Goal: Task Accomplishment & Management: Manage account settings

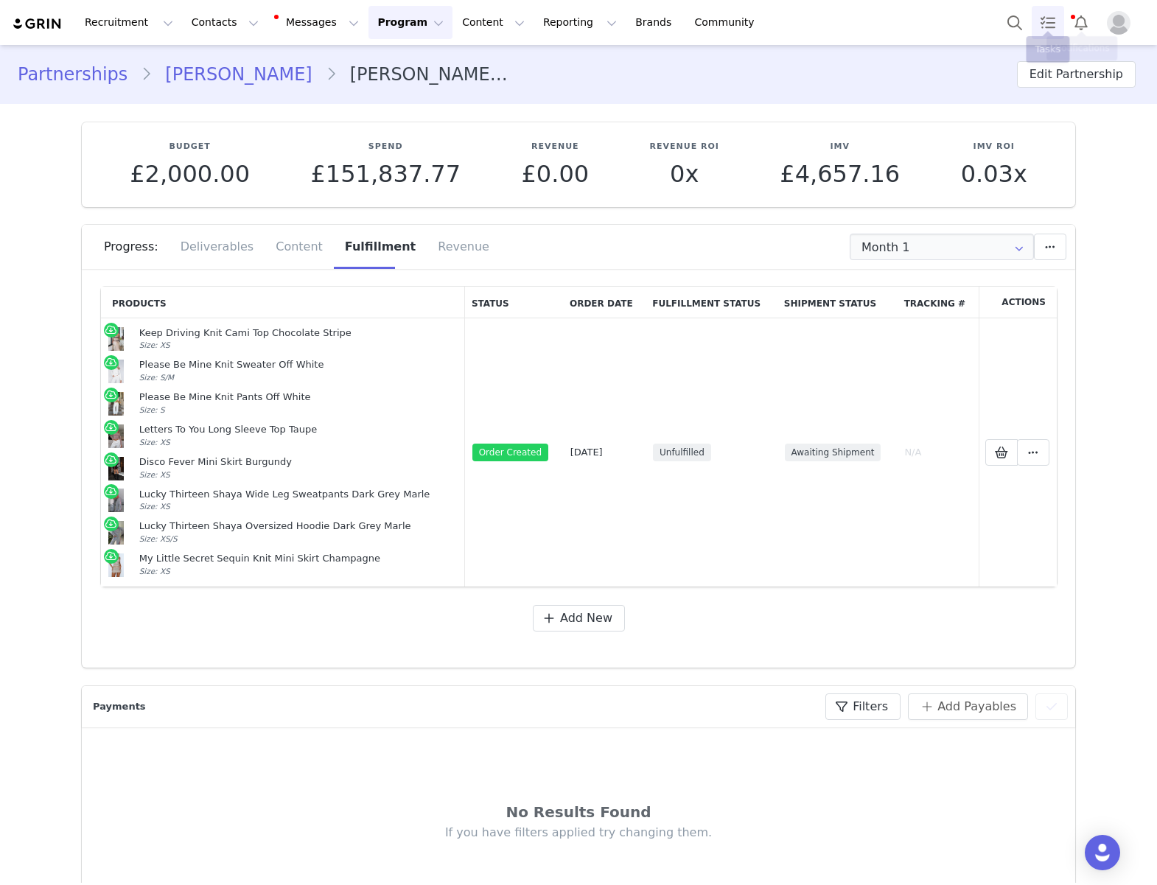
click at [1036, 18] on link "Tasks" at bounding box center [1047, 22] width 32 height 33
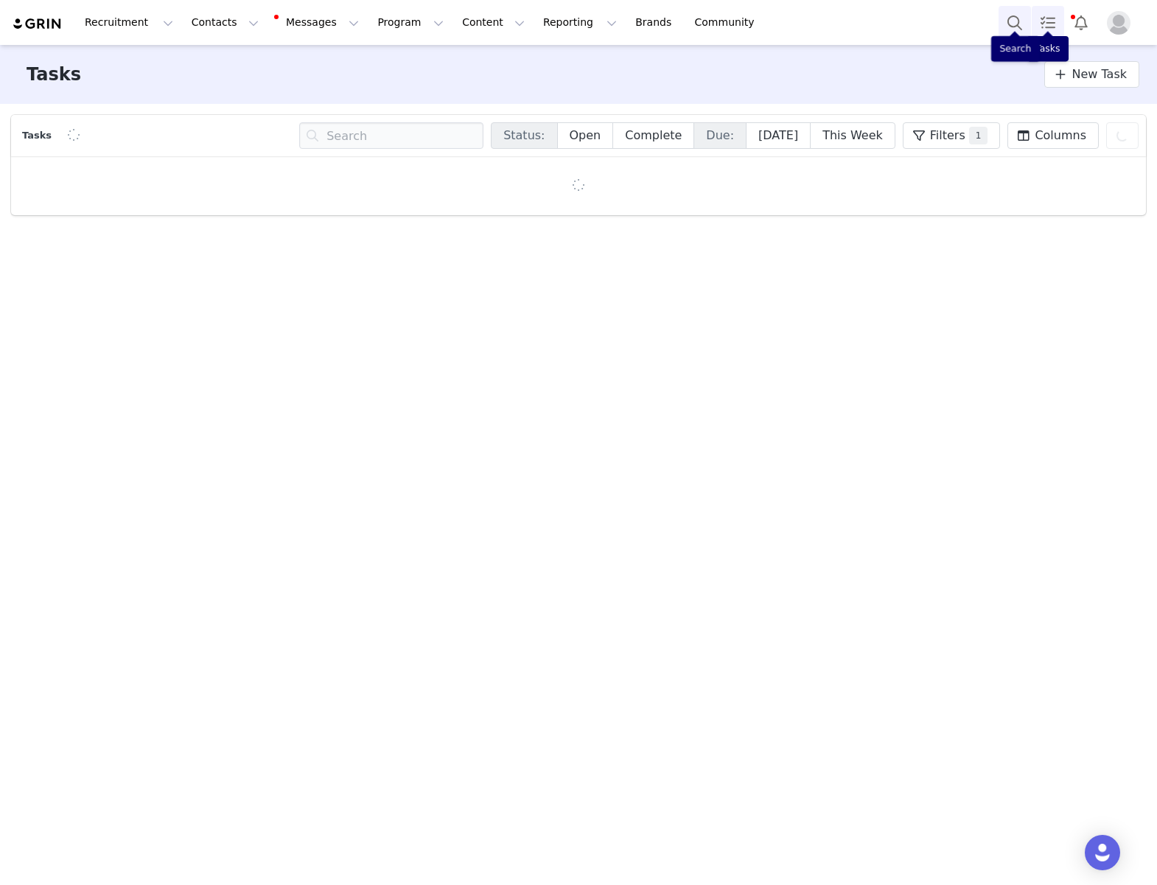
click at [1016, 20] on button "Search" at bounding box center [1014, 22] width 32 height 33
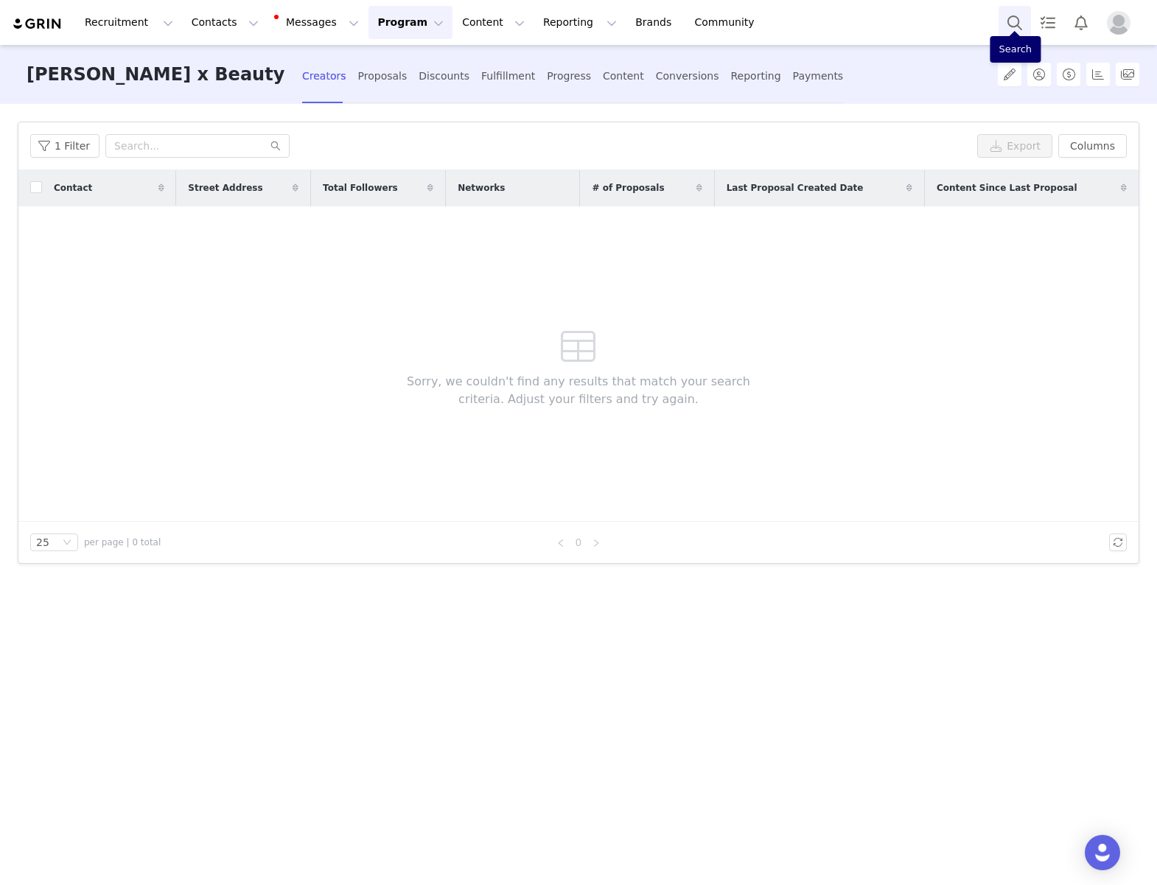
click at [1015, 15] on button "Search" at bounding box center [1014, 22] width 32 height 33
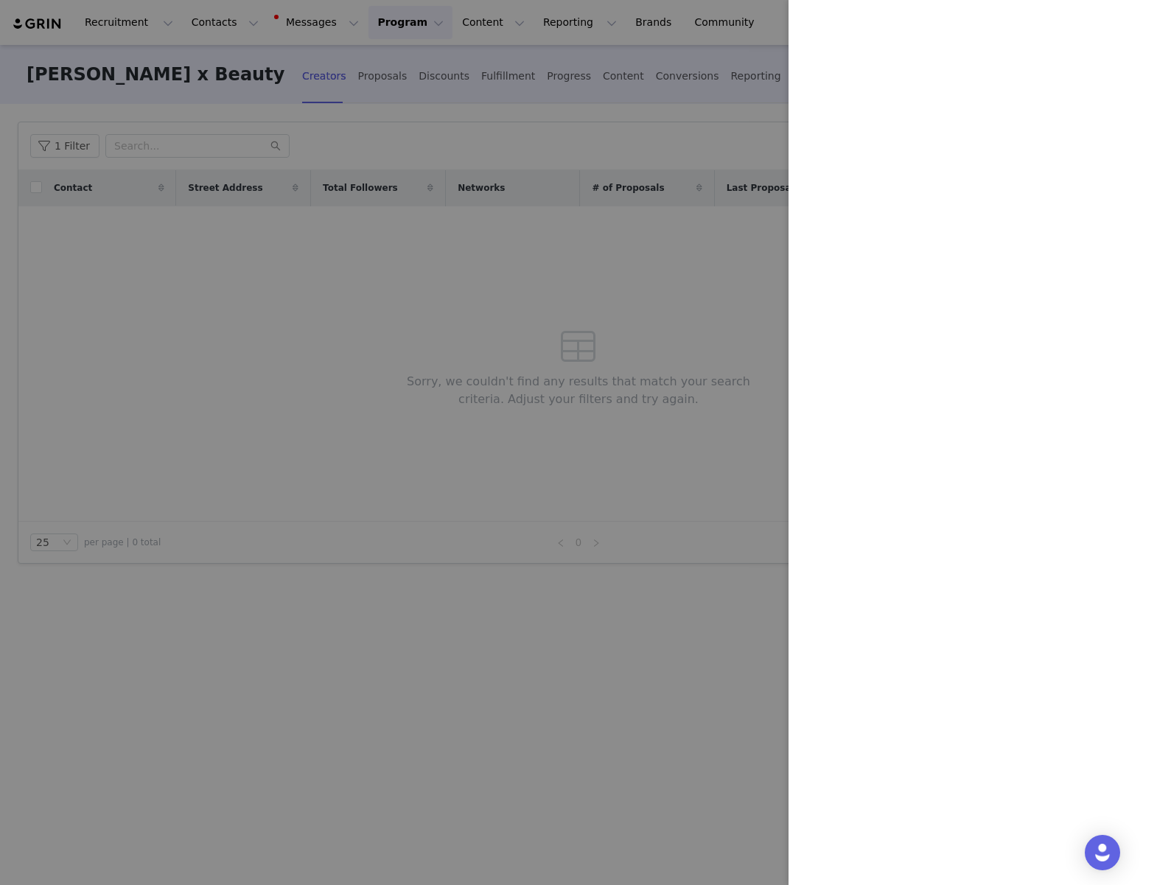
click at [472, 240] on div at bounding box center [578, 442] width 1157 height 885
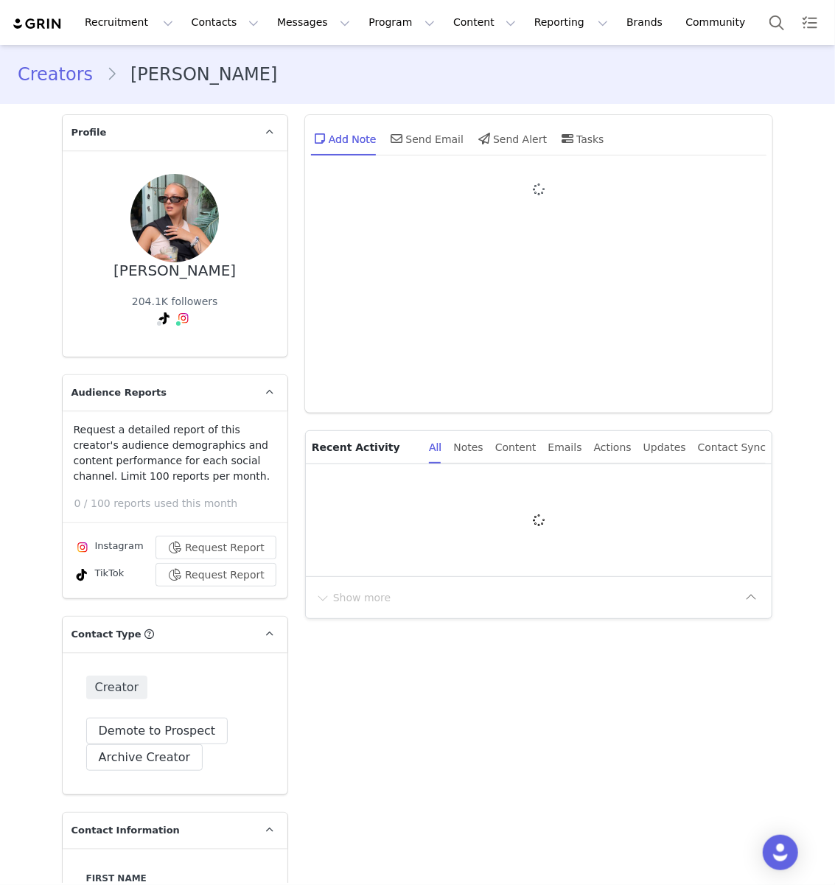
type input "+44 ([GEOGRAPHIC_DATA])"
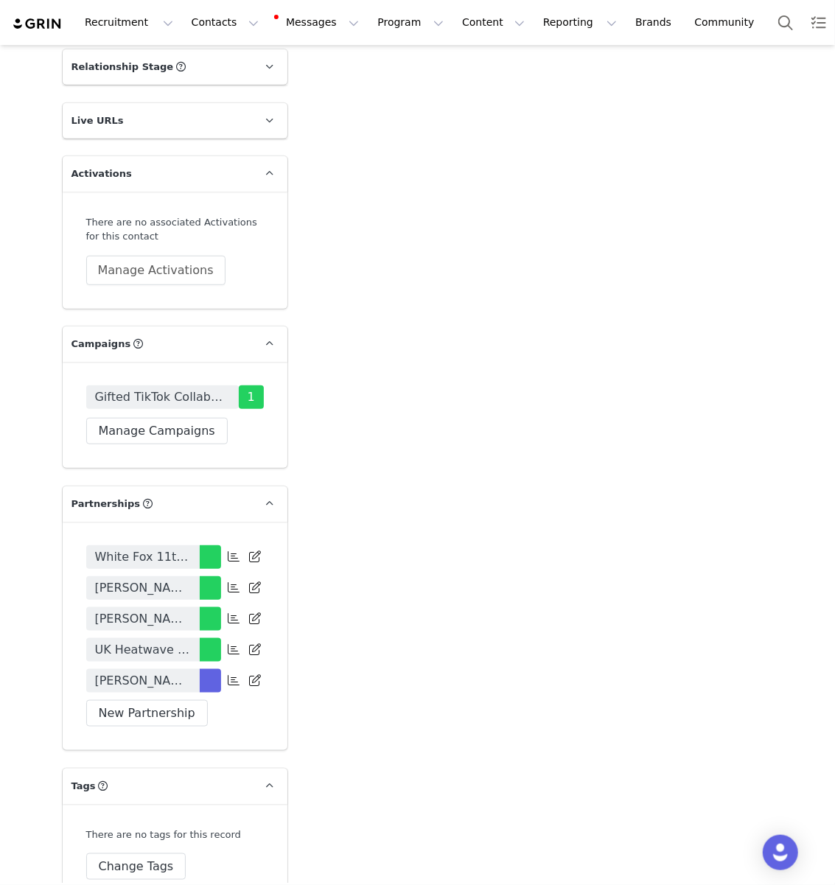
scroll to position [3038, 0]
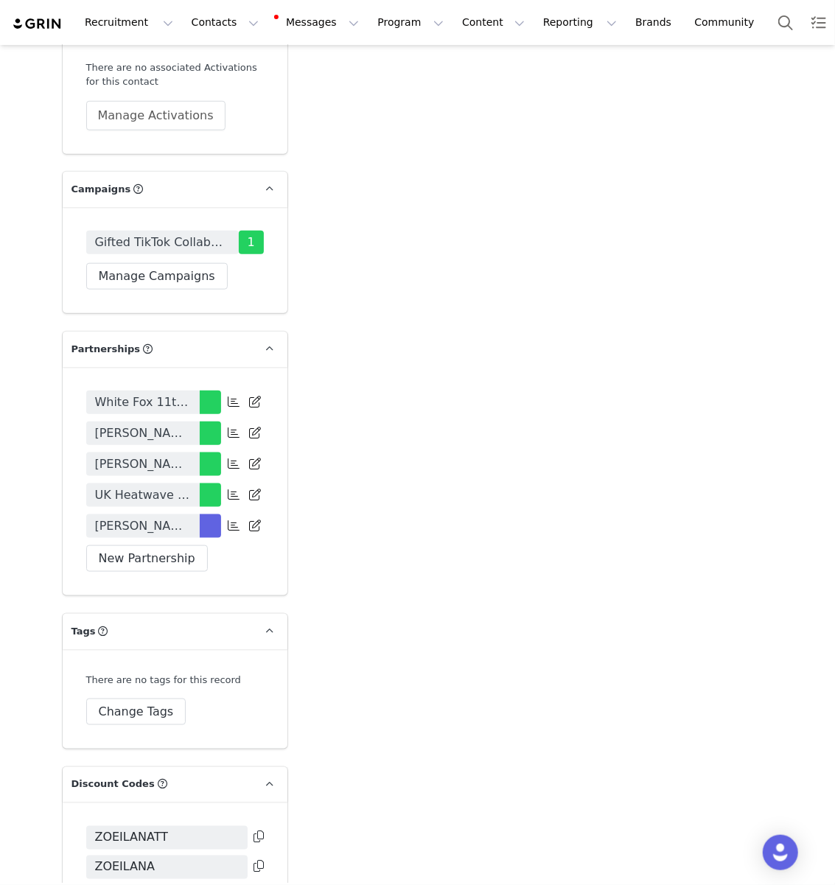
click at [156, 517] on span "[PERSON_NAME] x Beauty Vol 1. - [DATE]" at bounding box center [143, 526] width 96 height 18
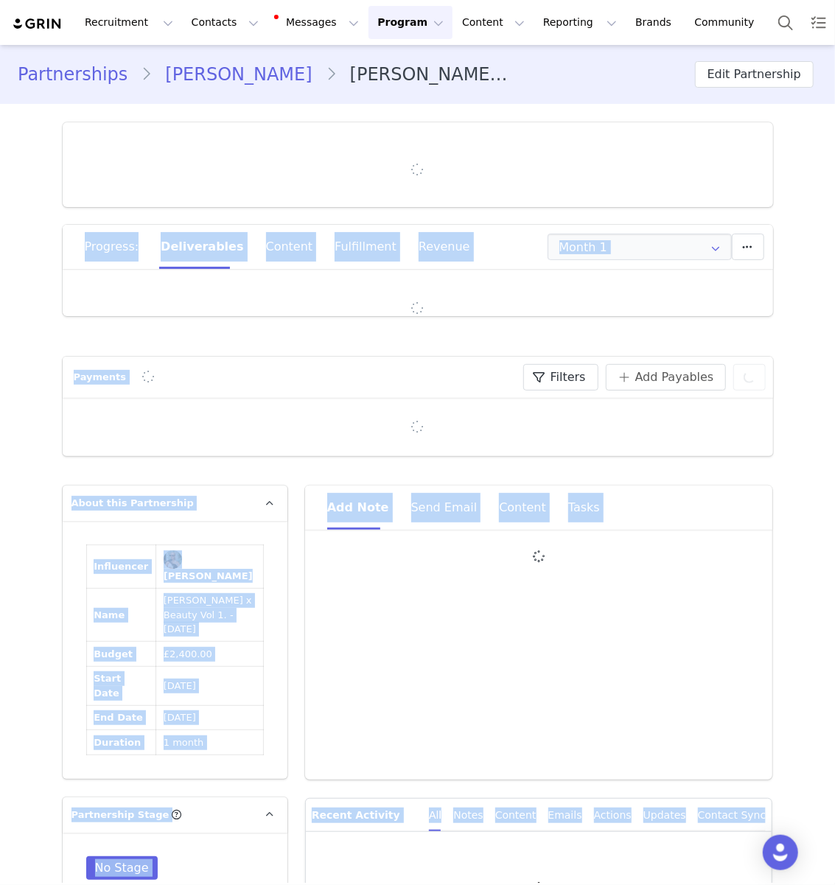
type input "+44 (United Kingdom)"
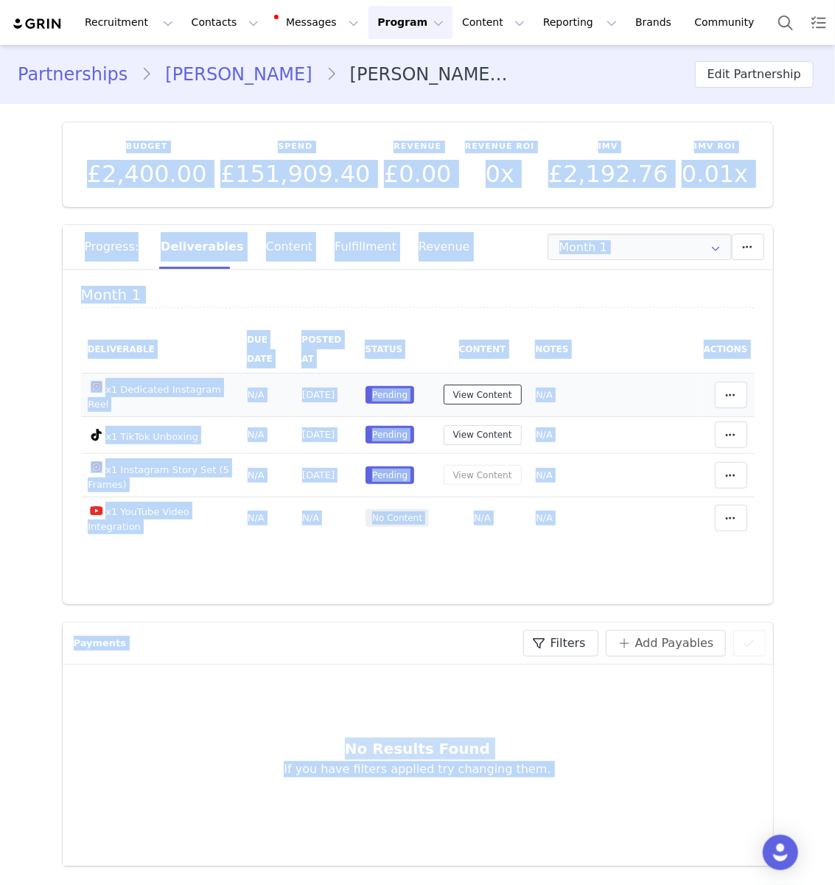
click at [493, 399] on button "View Content" at bounding box center [483, 395] width 78 height 20
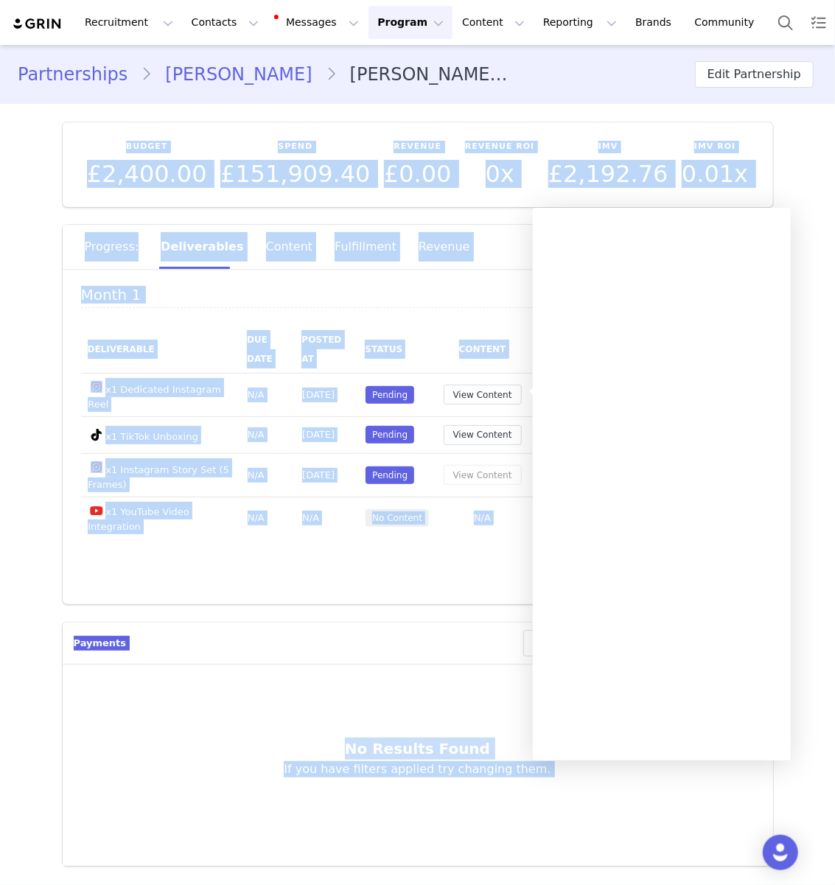
click at [448, 295] on h4 "Month 1" at bounding box center [417, 297] width 673 height 21
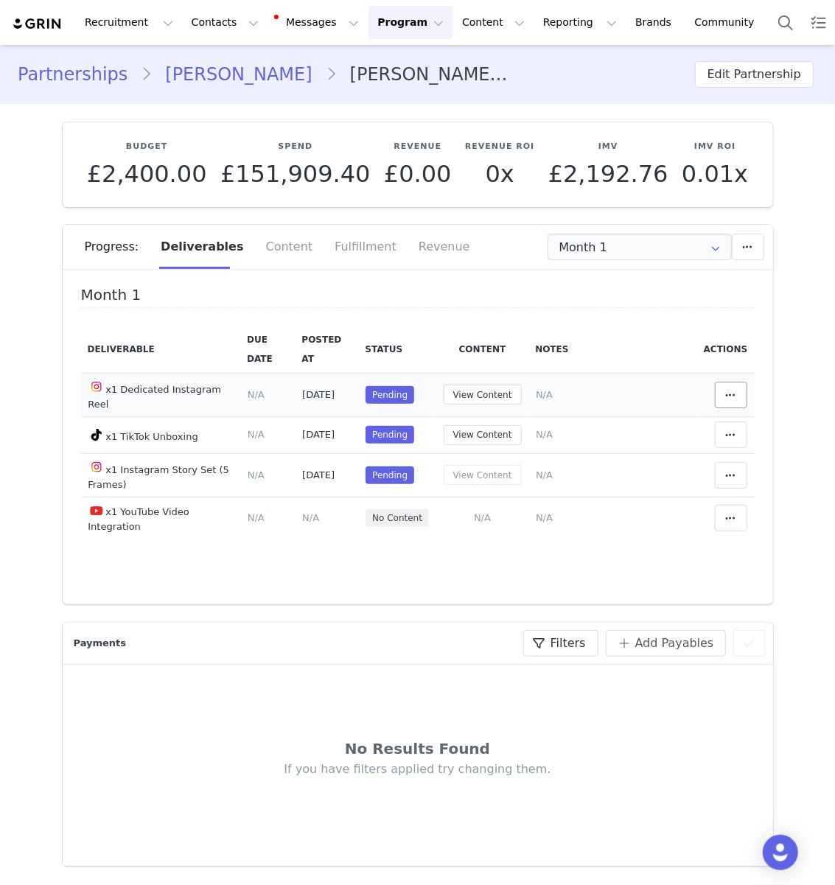
click at [752, 379] on div "Month 1 Deliverable Due Date Posted At Status Content Notes Actions x1 Dedicate…" at bounding box center [418, 441] width 710 height 325
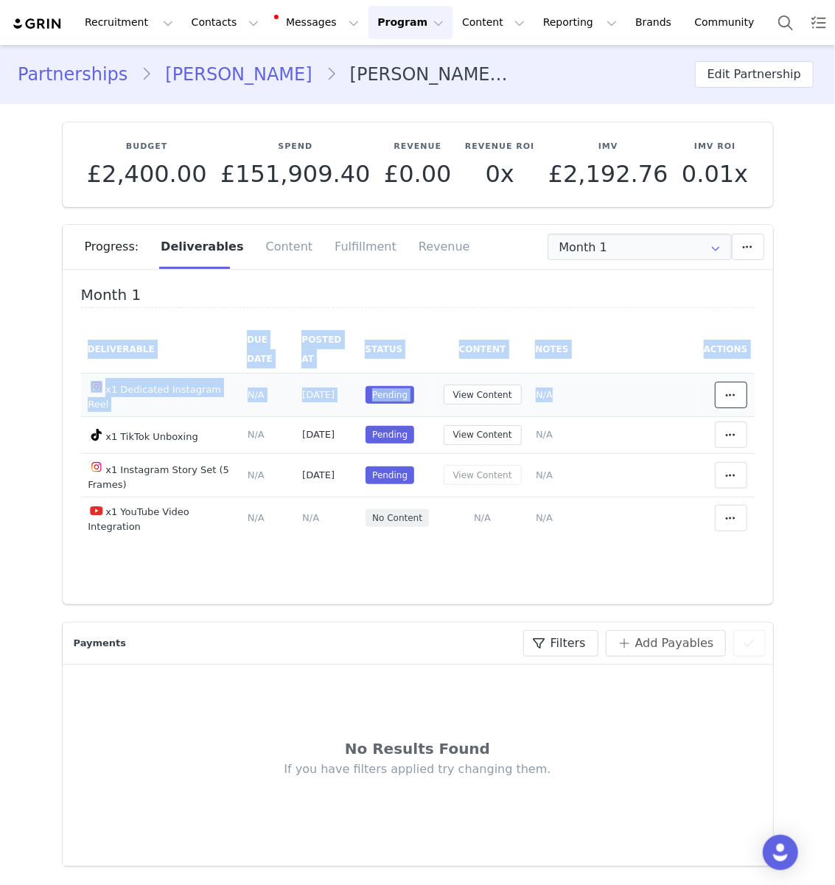
click at [724, 386] on span at bounding box center [731, 395] width 18 height 18
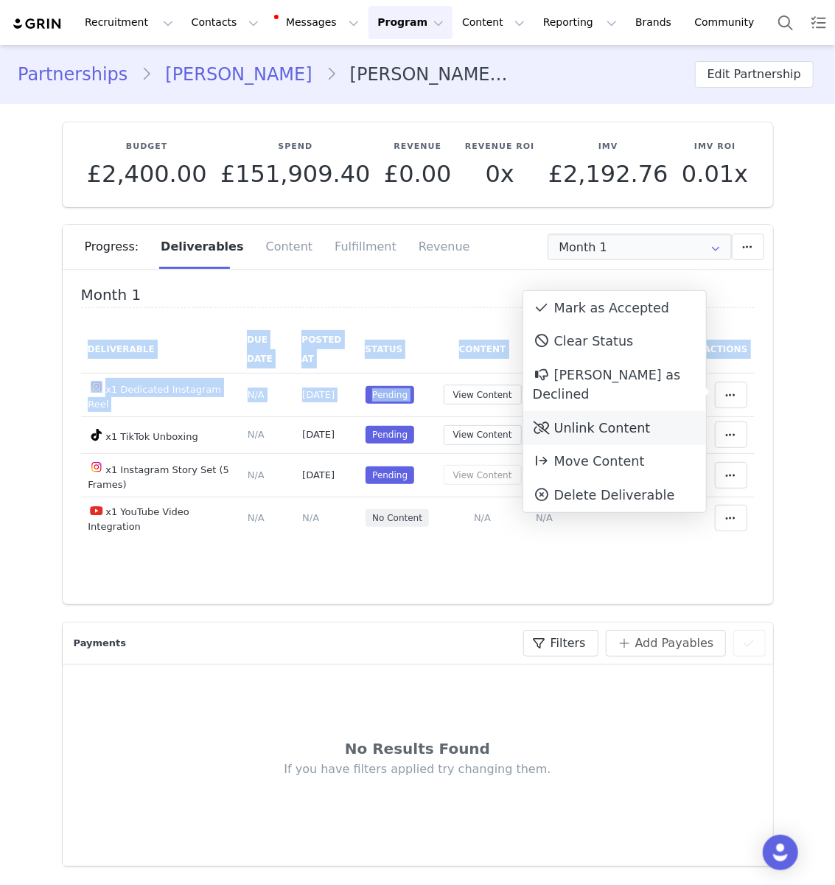
click at [623, 422] on div "Unlink Content" at bounding box center [614, 428] width 183 height 34
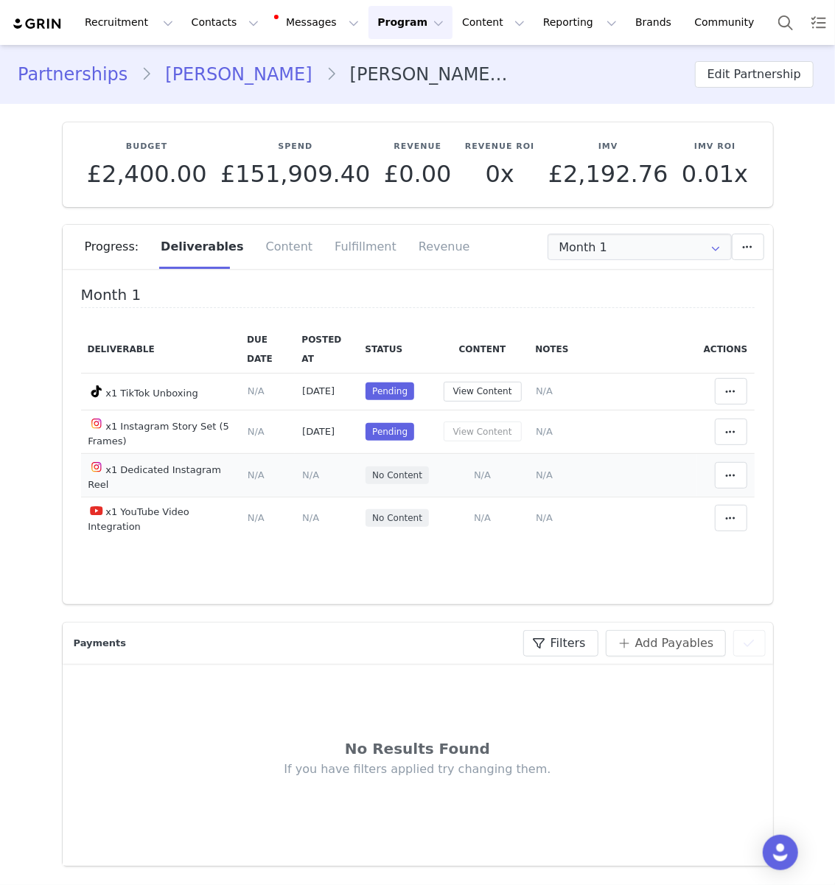
click at [480, 476] on span "N/A" at bounding box center [482, 474] width 17 height 11
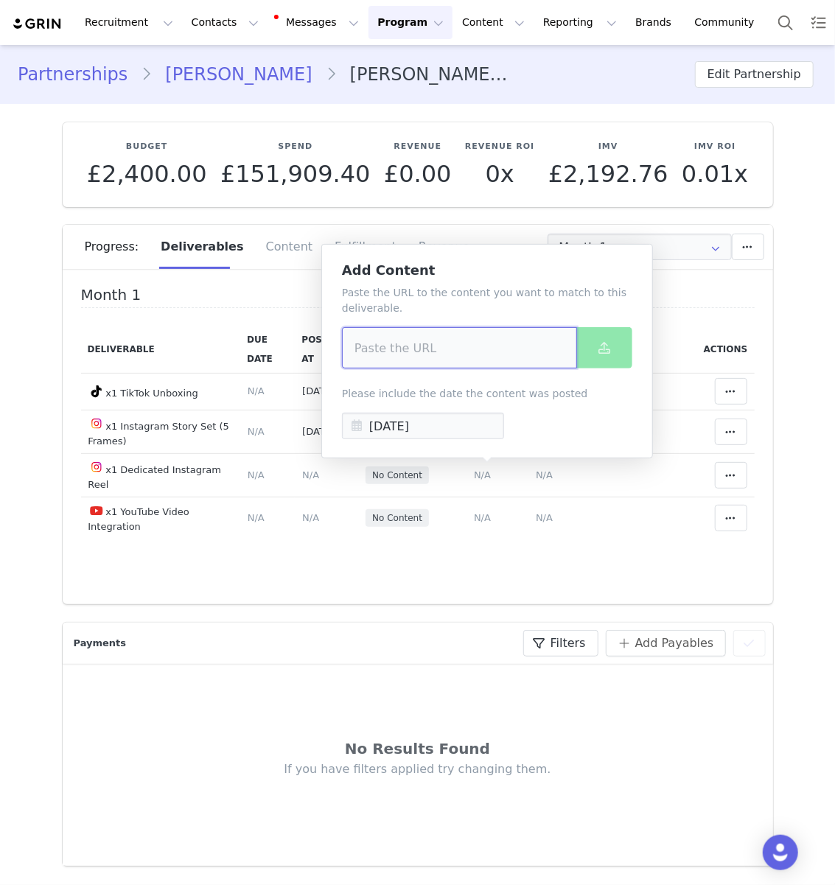
click at [475, 357] on input at bounding box center [459, 347] width 235 height 41
paste input "https://www.instagram.com/p/DO_okktipKm/"
type input "https://www.instagram.com/p/DO_okktipKm/"
click at [614, 354] on button at bounding box center [604, 347] width 56 height 41
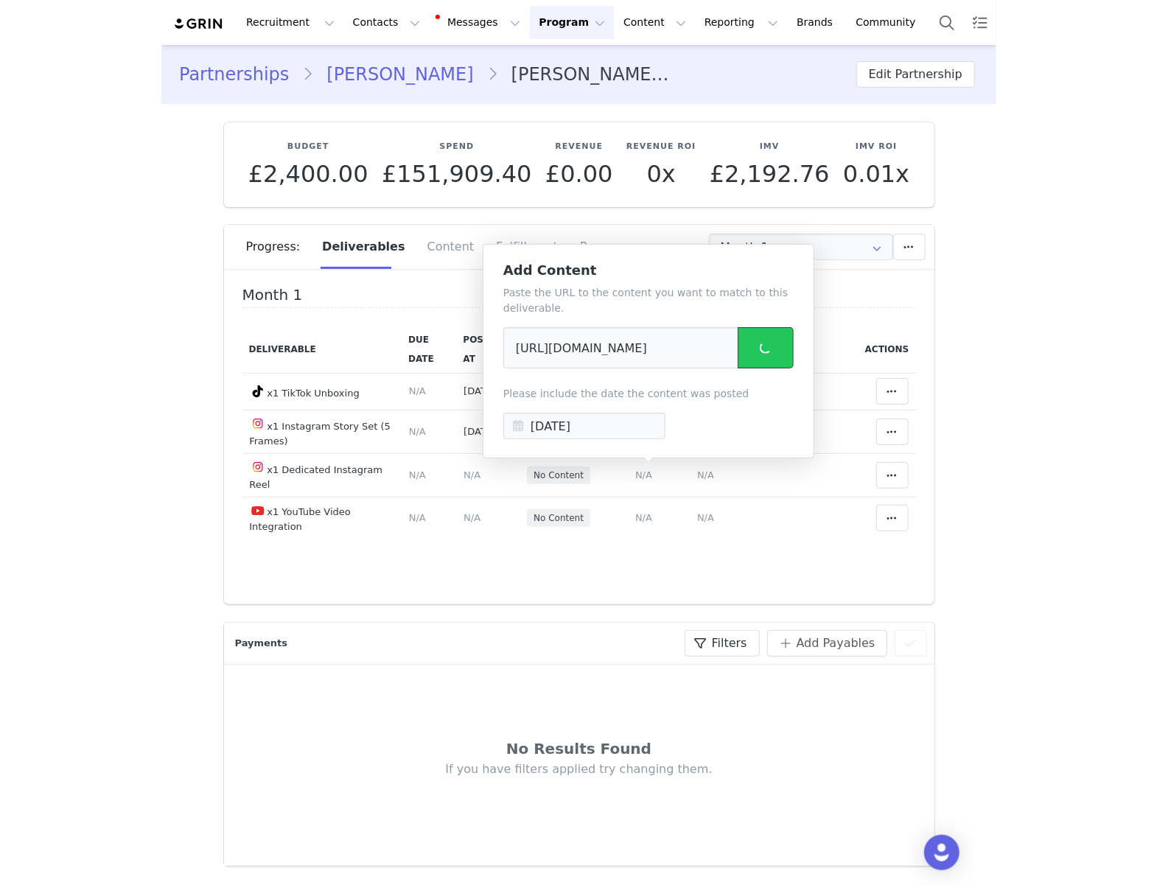
scroll to position [0, 0]
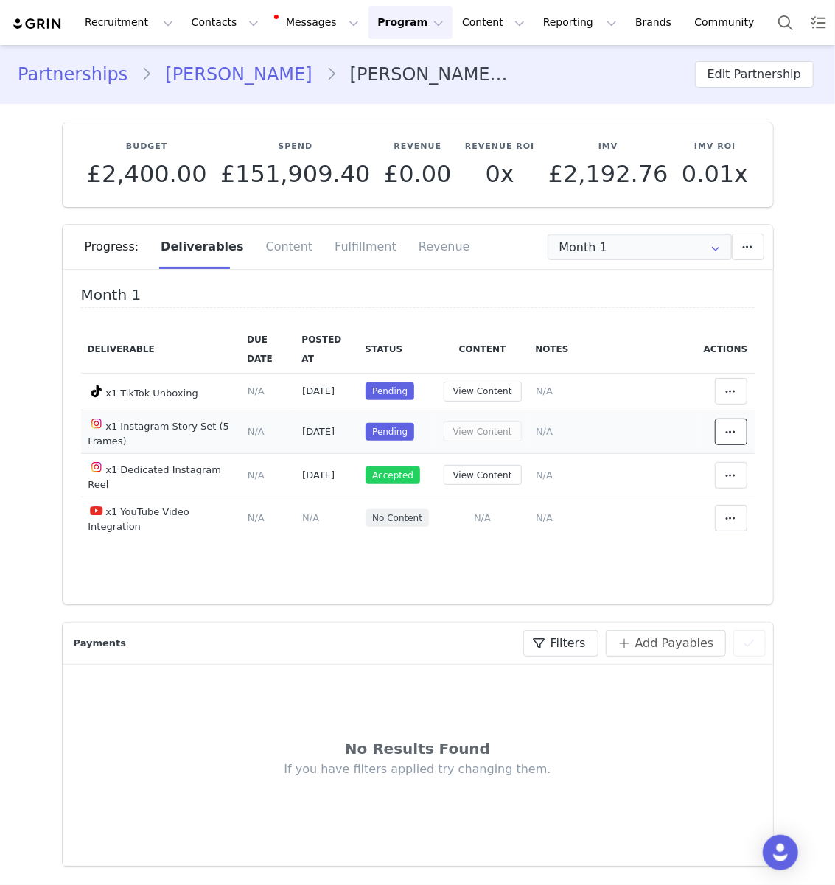
click at [737, 431] on span at bounding box center [731, 432] width 18 height 18
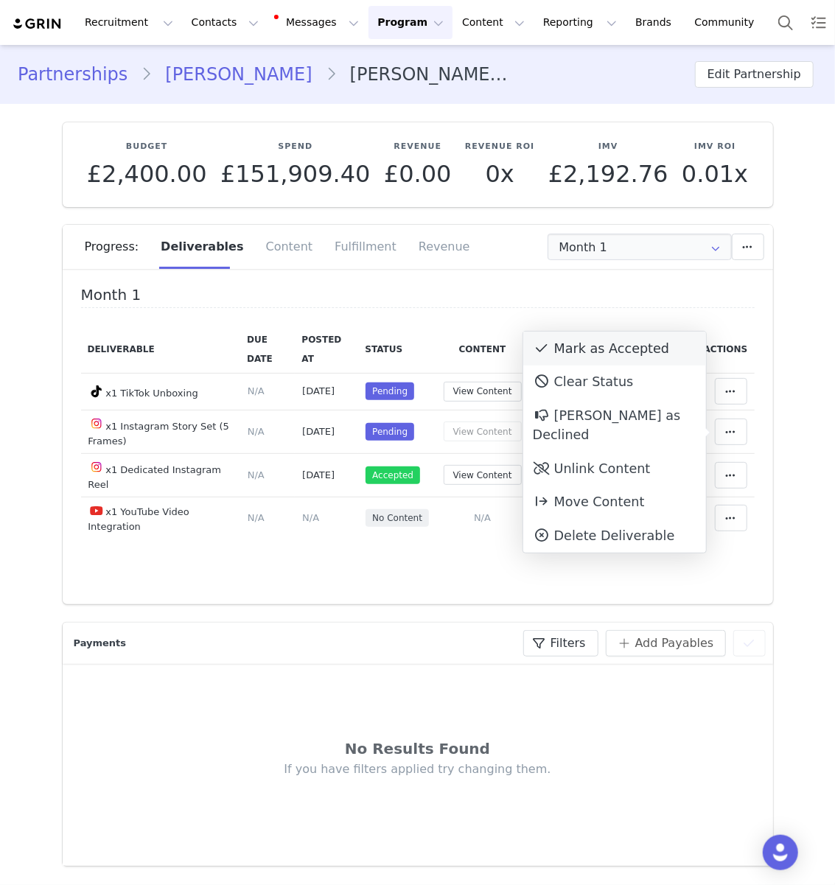
click at [589, 347] on div "Mark as Accepted" at bounding box center [614, 349] width 183 height 34
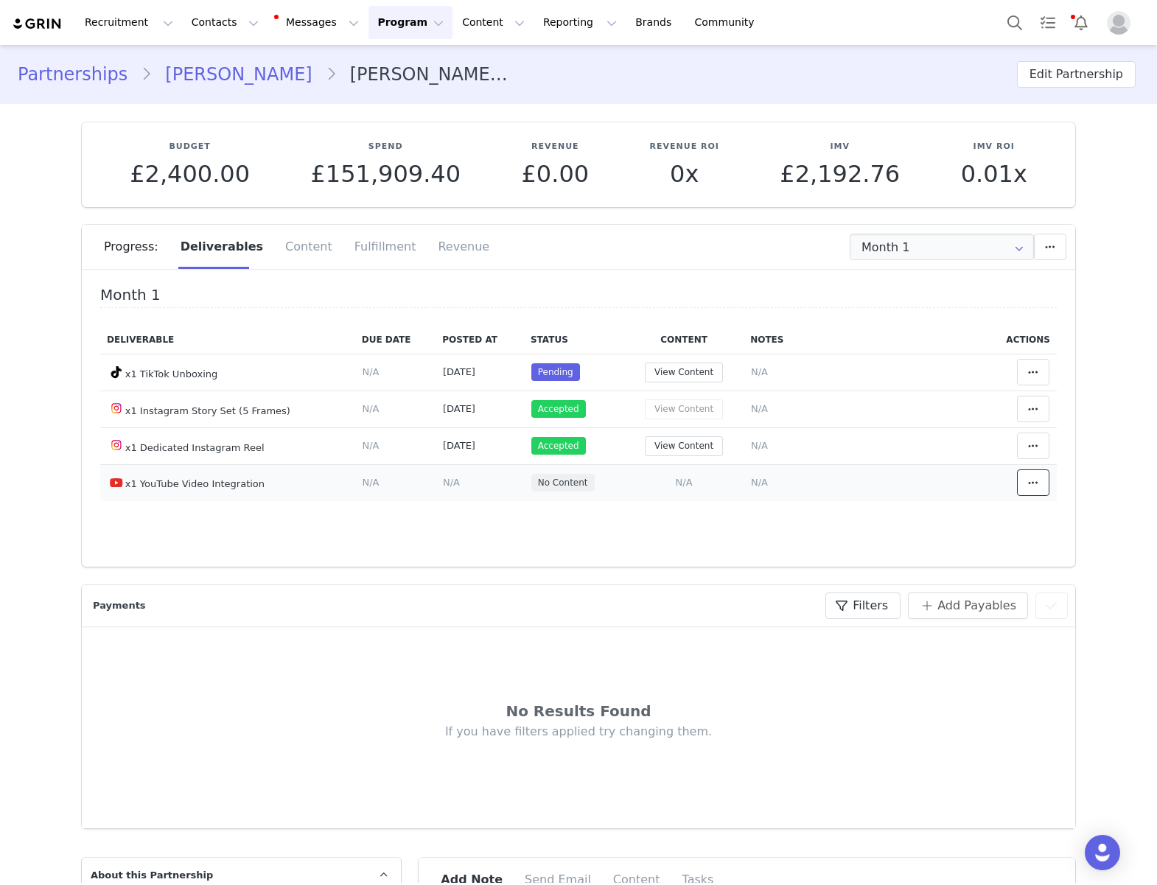
click at [834, 486] on icon at bounding box center [1033, 483] width 10 height 12
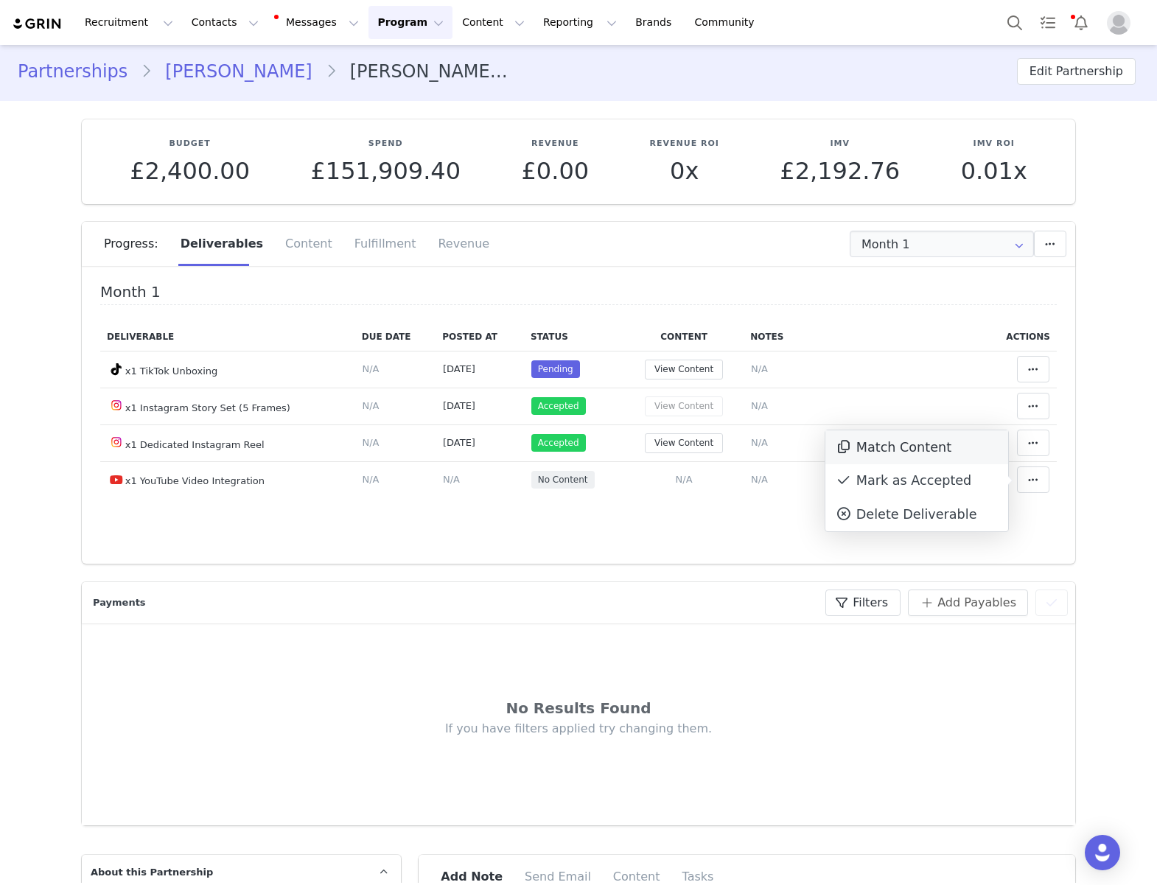
click at [834, 451] on div "Match Content" at bounding box center [916, 447] width 183 height 34
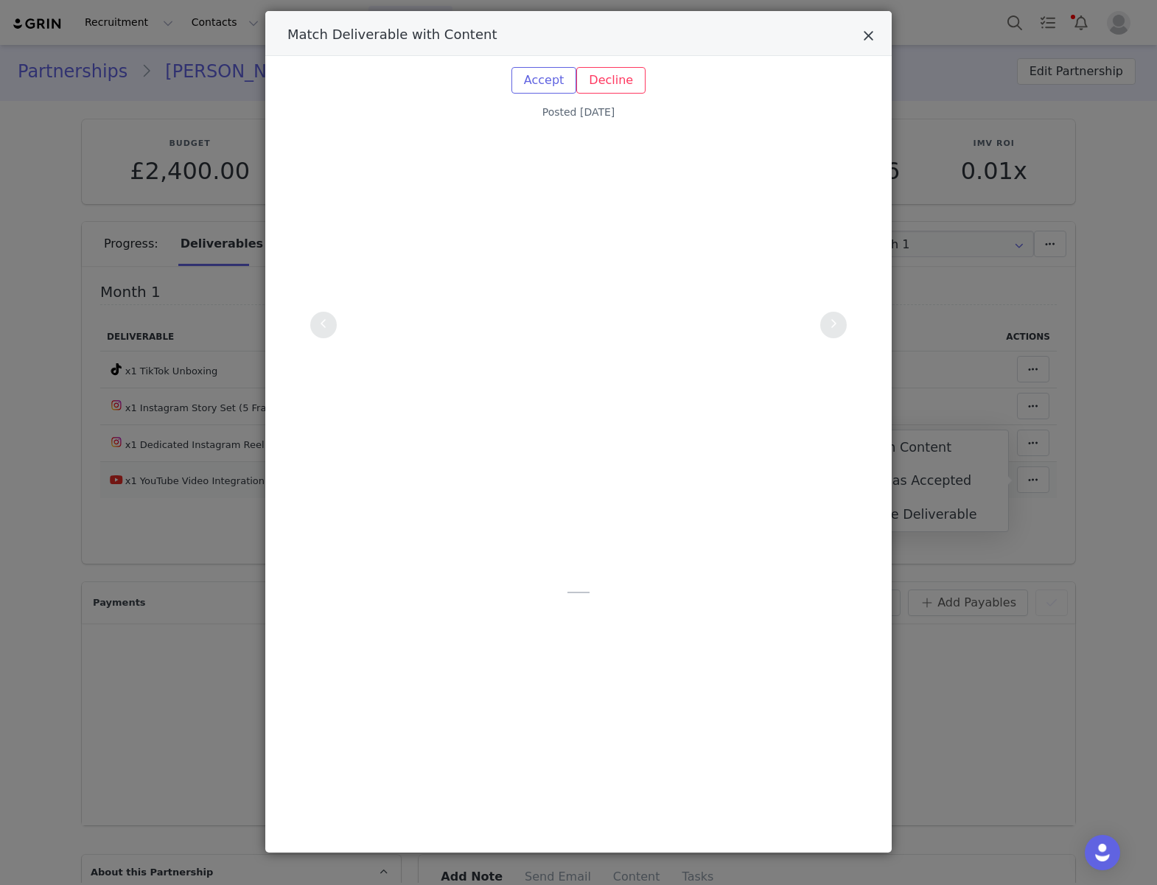
click at [834, 42] on icon "Close" at bounding box center [868, 36] width 11 height 15
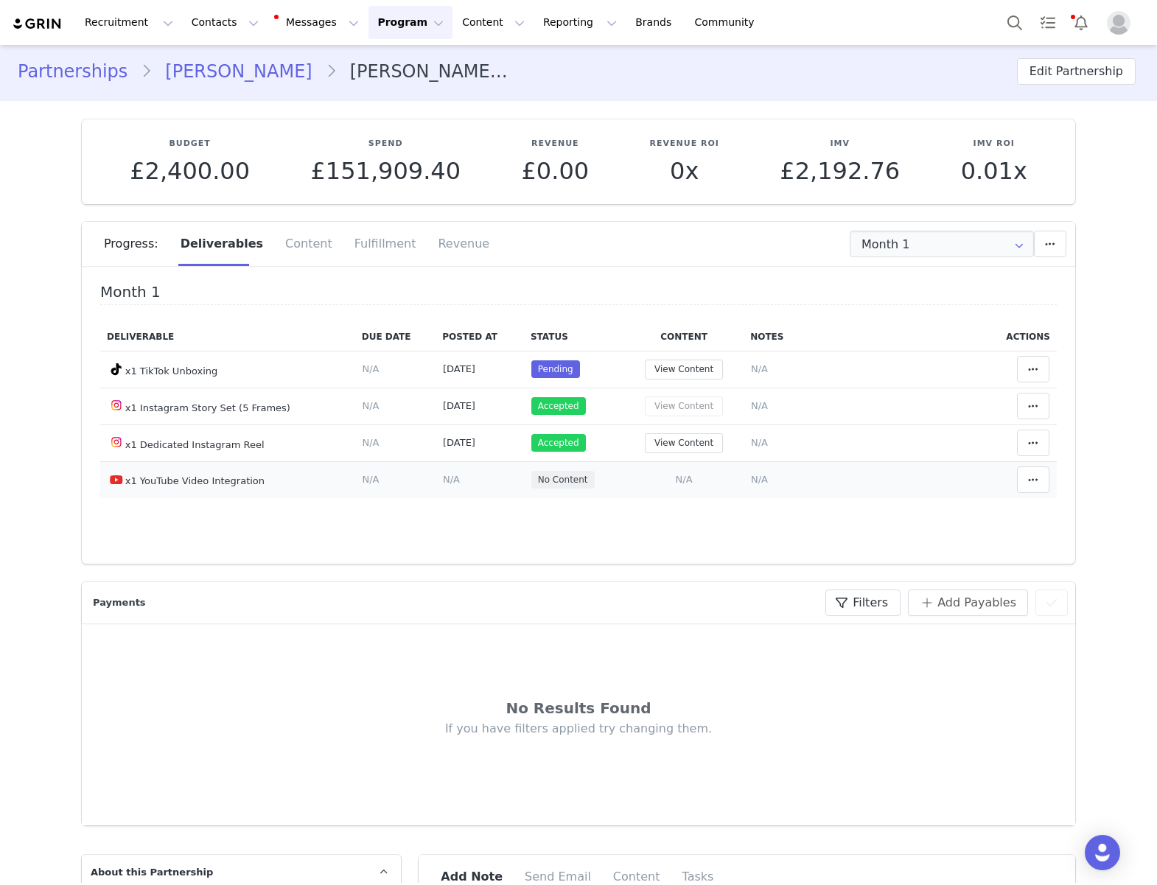
click at [692, 470] on td "Add Content Paste the URL to the content you want to match to this deliverable.…" at bounding box center [683, 479] width 119 height 37
click at [687, 475] on span "N/A" at bounding box center [684, 479] width 17 height 11
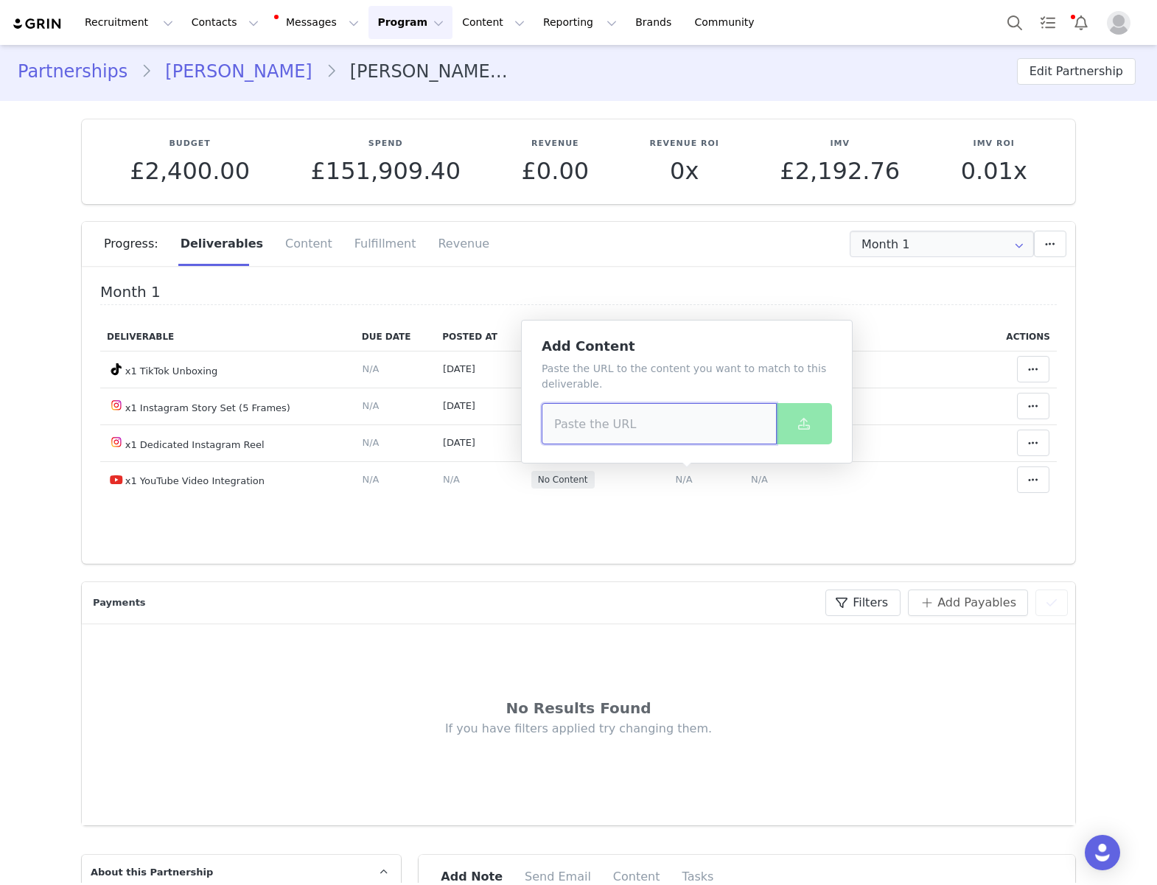
click at [679, 427] on input at bounding box center [659, 423] width 235 height 41
paste input "https://www.youtube.com/watch?v=AzPhM71iabg"
type input "https://www.youtube.com/watch?v=AzPhM71iabg"
click at [815, 427] on button at bounding box center [804, 423] width 56 height 41
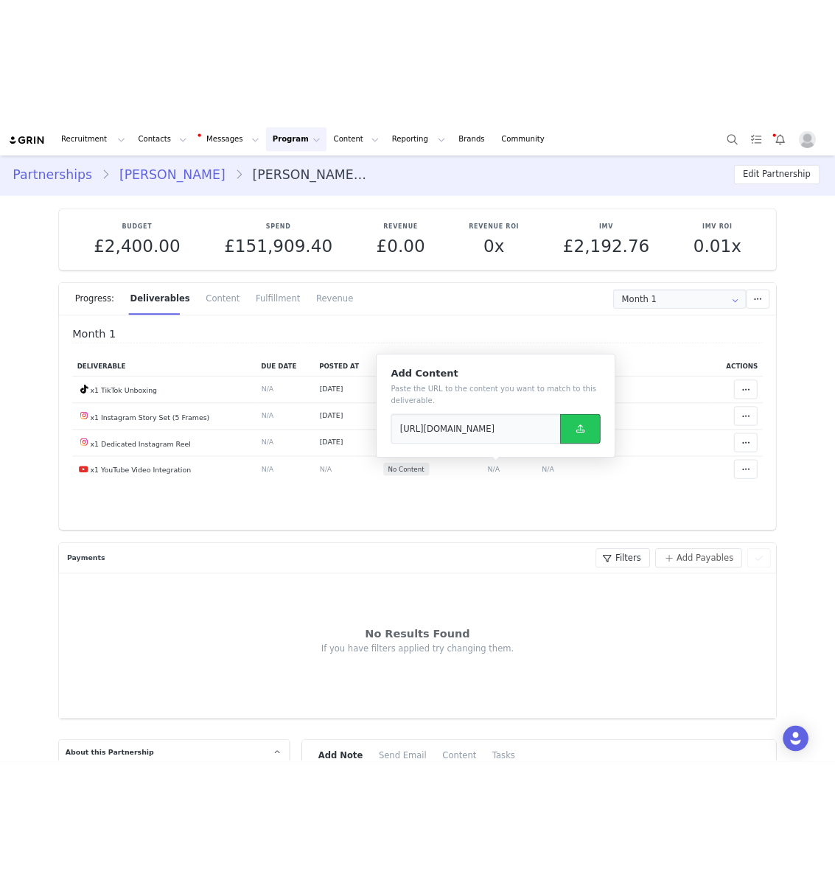
scroll to position [0, 0]
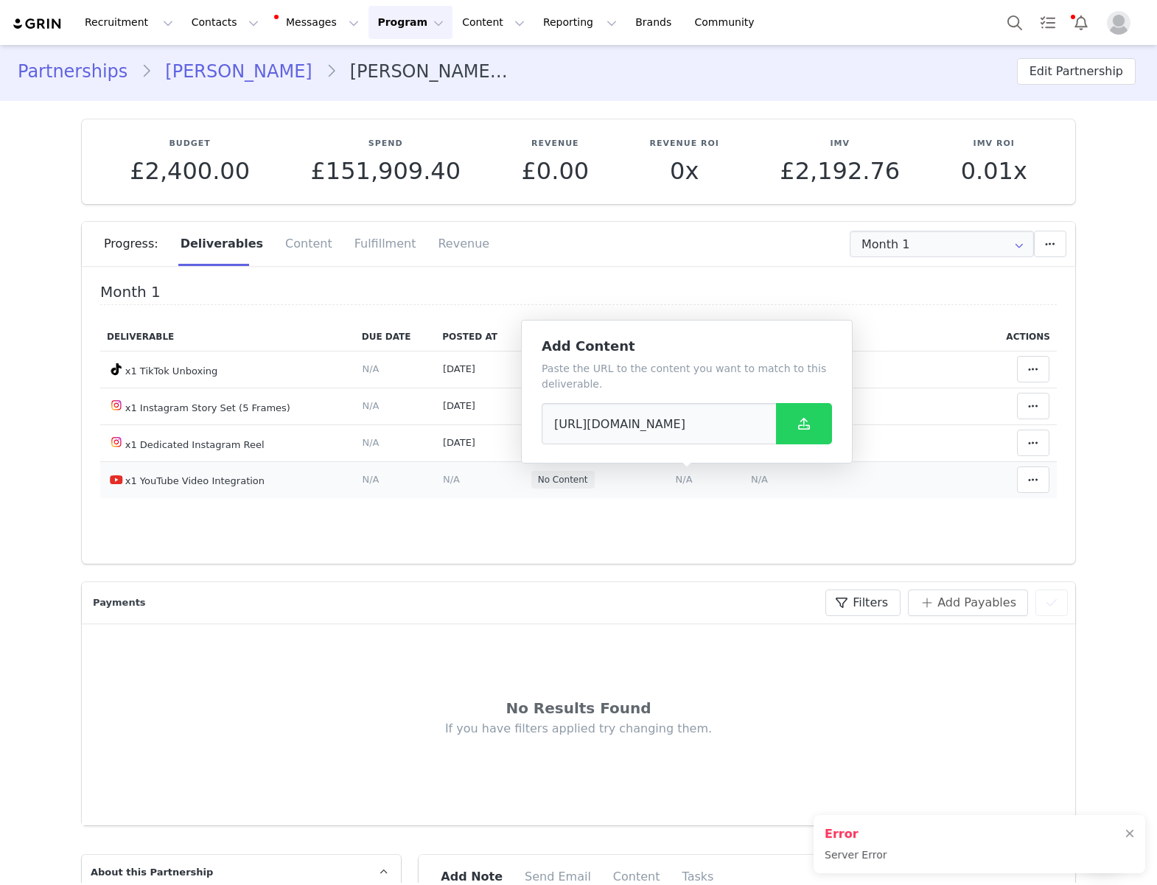
click at [790, 495] on td "Notes Save Cancel N/A" at bounding box center [862, 479] width 239 height 37
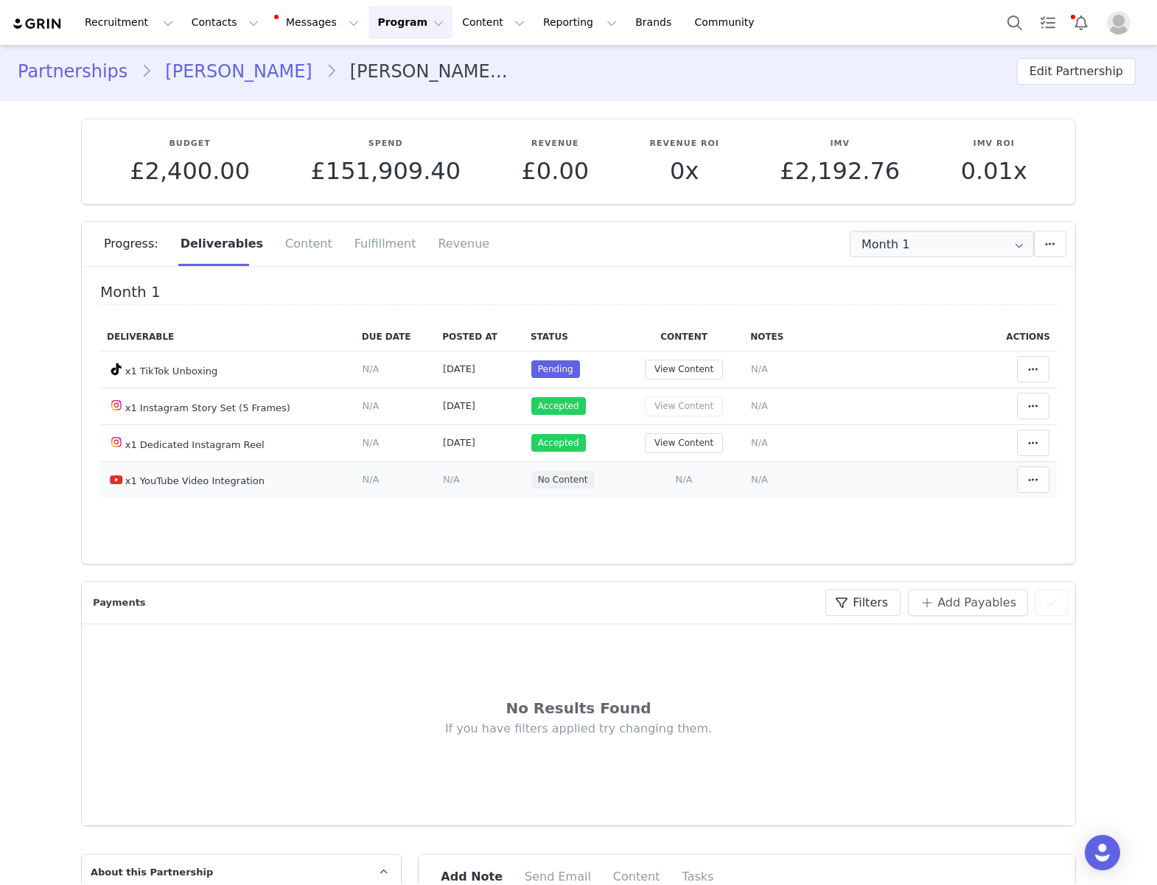
click at [770, 478] on td "Notes Save Cancel N/A" at bounding box center [862, 479] width 239 height 37
click at [764, 479] on span "N/A" at bounding box center [759, 479] width 17 height 11
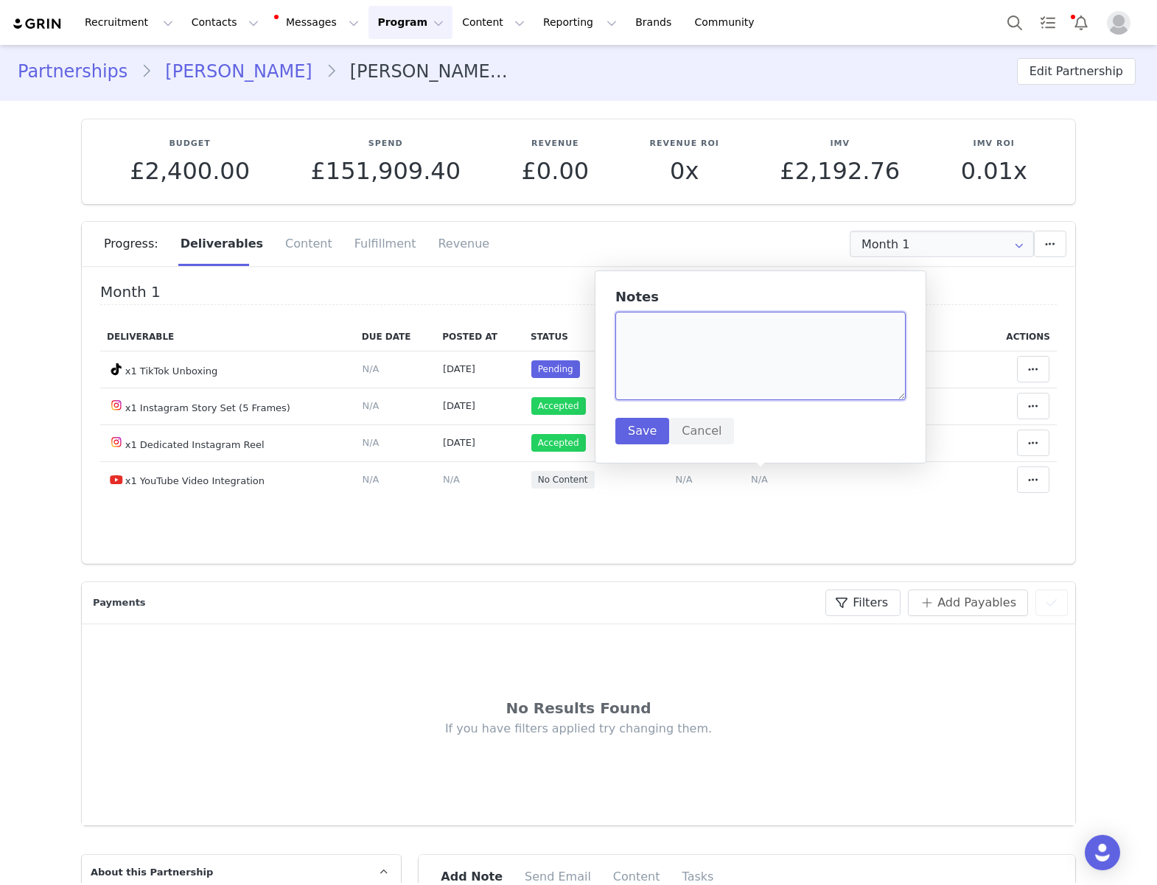
click at [707, 333] on textarea at bounding box center [760, 356] width 290 height 88
paste textarea "https://www.youtube.com/watch?v=AzPhM71iabg"
type textarea "https://www.youtube.com/watch?v=AzPhM71iabg"
click at [620, 429] on button "Save" at bounding box center [642, 431] width 54 height 27
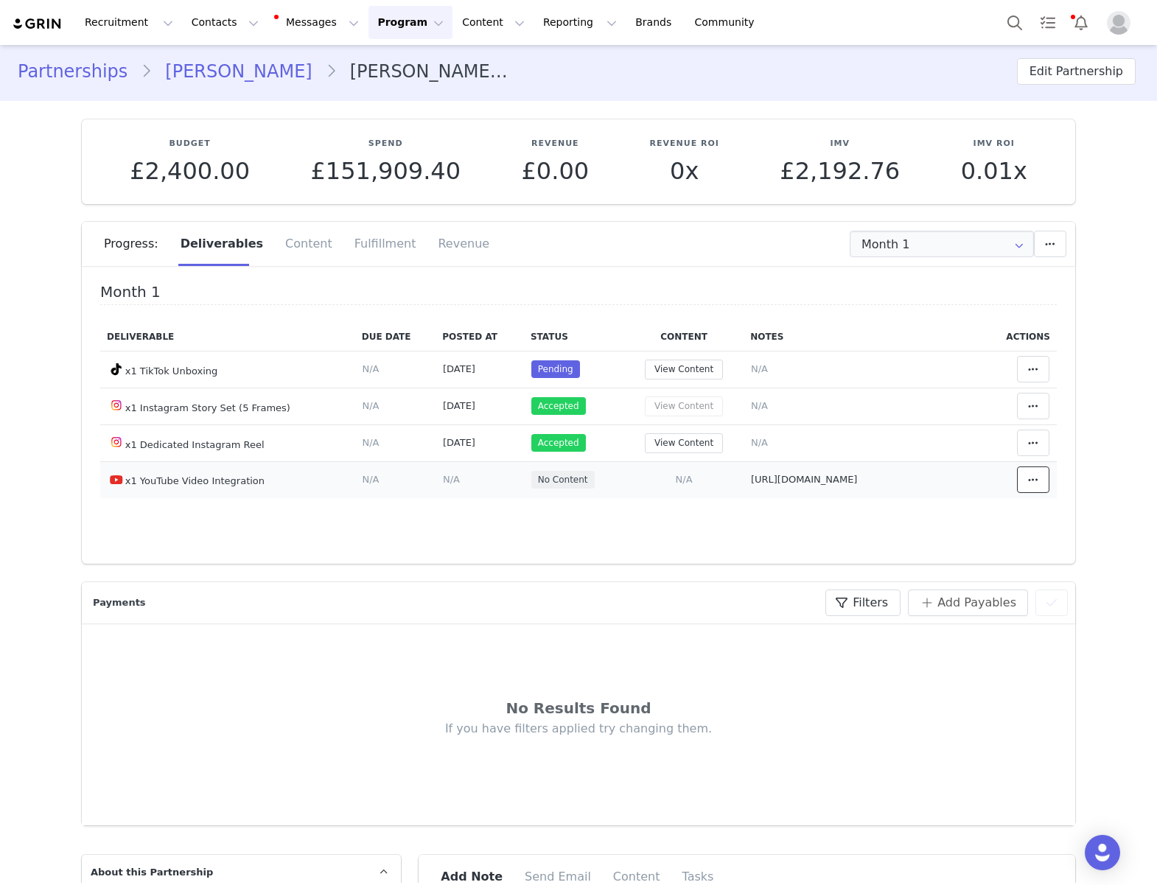
click at [834, 474] on button at bounding box center [1033, 479] width 32 height 27
click at [834, 473] on div "Mark as Accepted" at bounding box center [916, 478] width 183 height 34
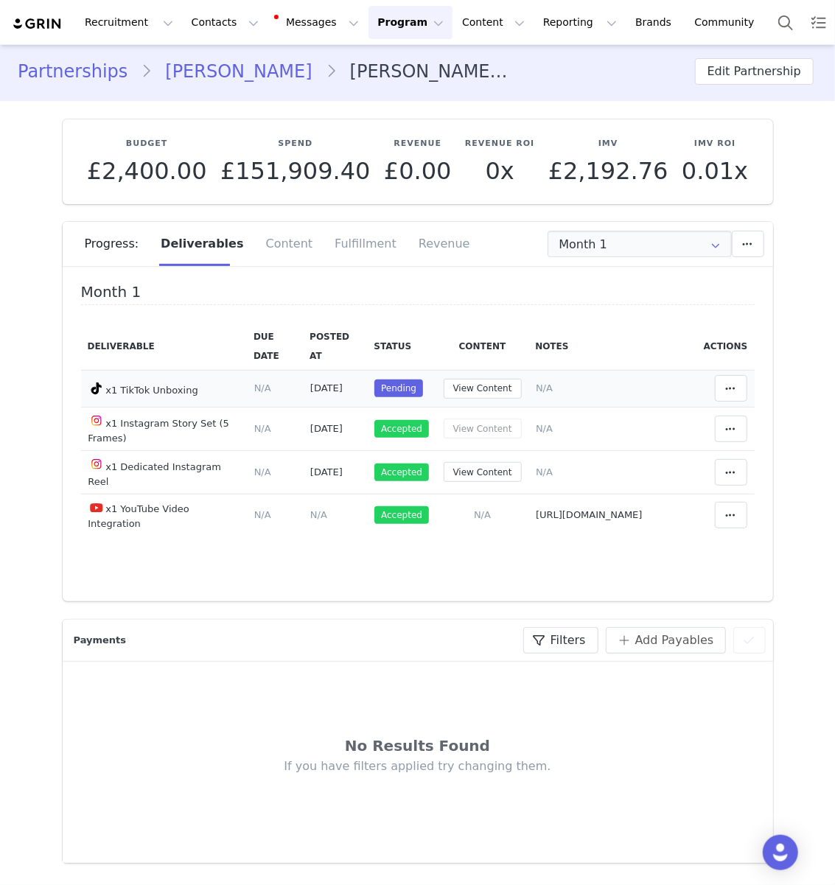
click at [551, 383] on span "N/A" at bounding box center [544, 387] width 17 height 11
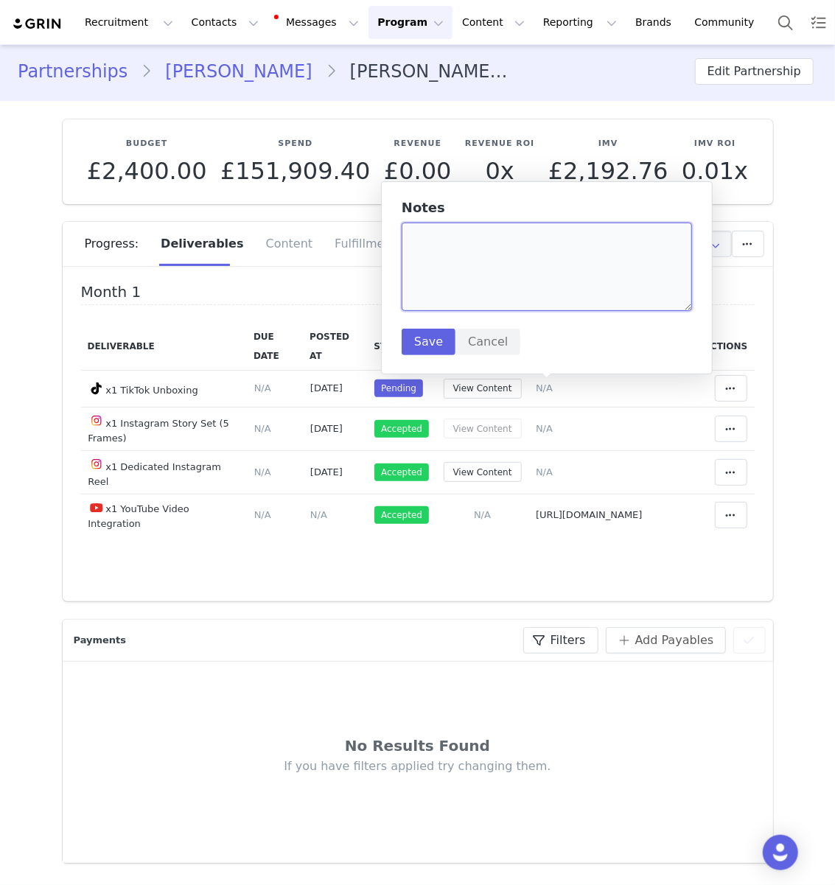
click at [578, 304] on textarea at bounding box center [547, 266] width 290 height 88
paste textarea "https://www.tiktok.com/@zoeilanahill/video/7551854967133408534?lang=en"
type textarea "https://www.tiktok.com/@zoeilanahill/video/7551854967133408534?lang=en"
click at [440, 348] on button "Save" at bounding box center [429, 342] width 54 height 27
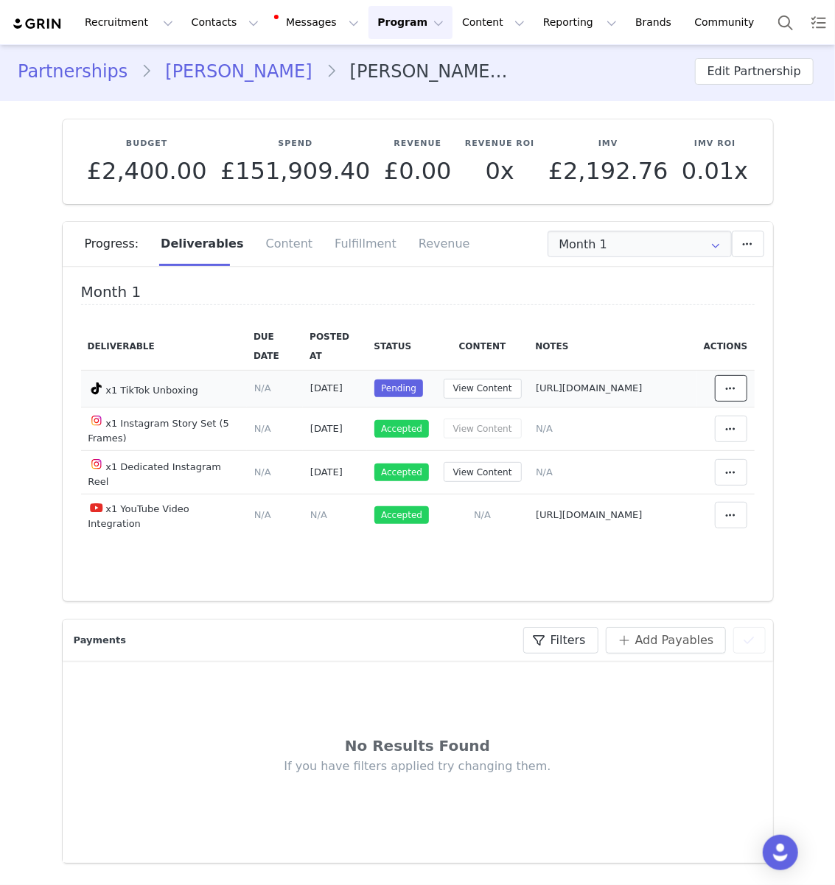
click at [740, 394] on span at bounding box center [731, 388] width 18 height 18
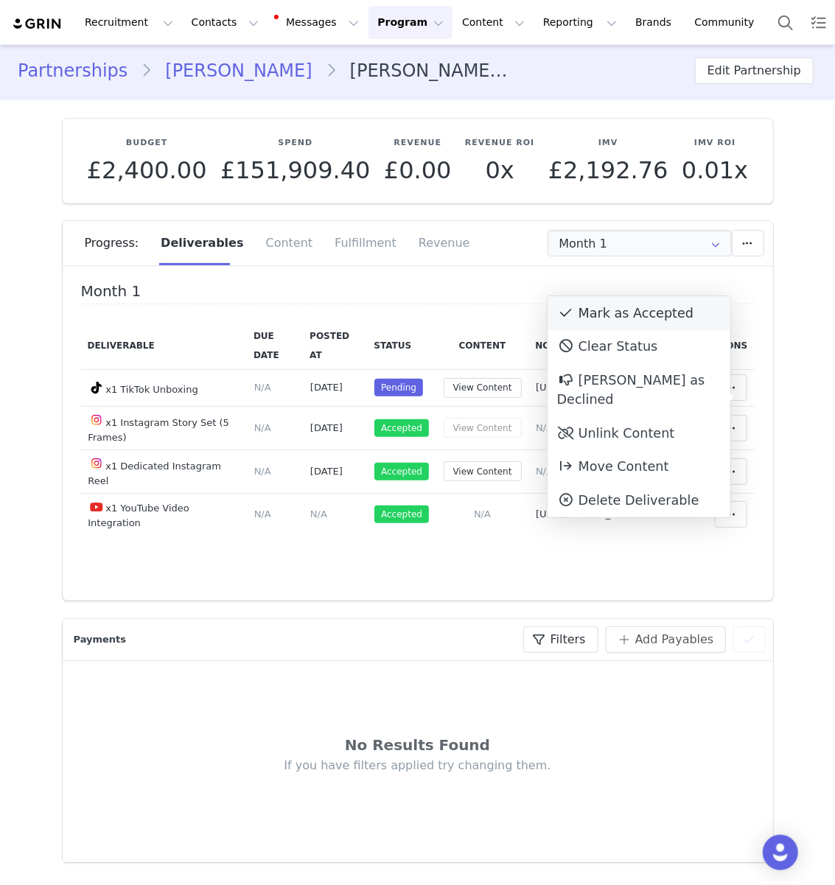
click at [666, 318] on div "Mark as Accepted" at bounding box center [638, 313] width 183 height 34
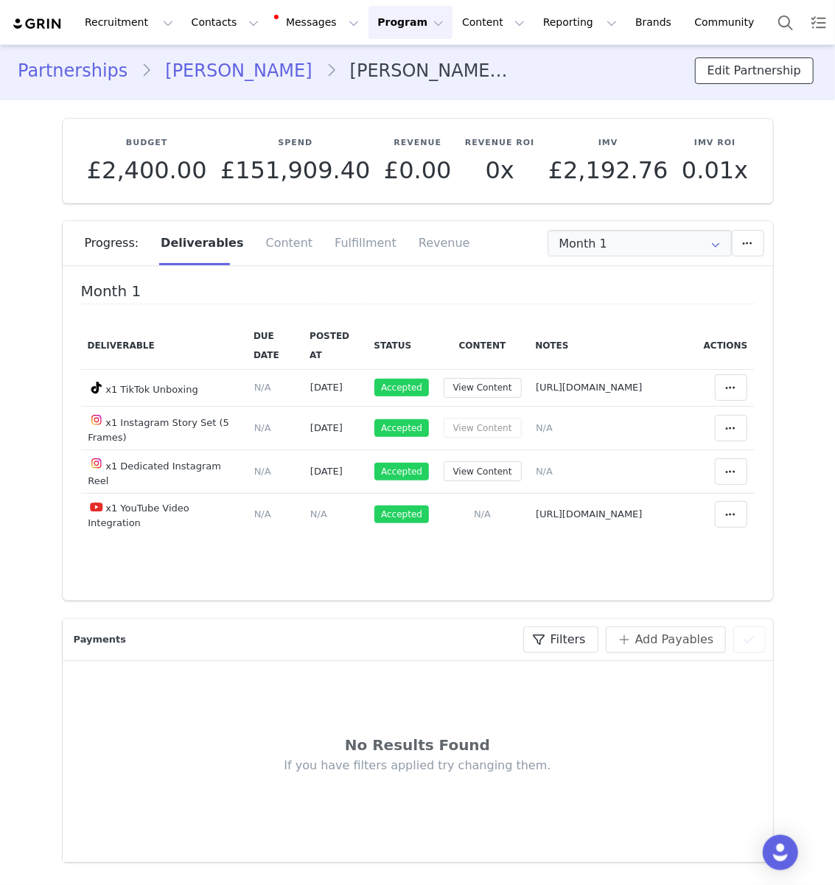
click at [754, 79] on button "Edit Partnership" at bounding box center [754, 70] width 119 height 27
select select
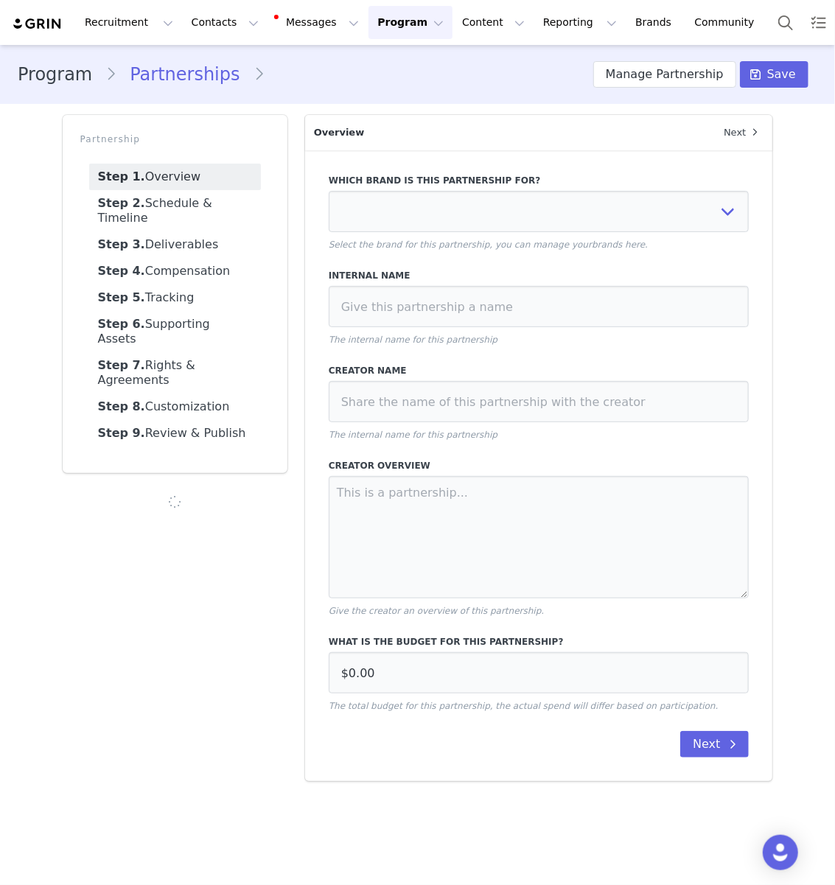
type input "£2,400.00"
select select "f1701913-70b5-4f9a-b6f0-0f9fc62261bc"
type input "[PERSON_NAME] x Beauty Vol 1. - [DATE]"
type textarea "ZOE ILANA HILL X WHITE FOX BEAUTY VOL.1 LAUNCH (UK) - SEPTEMBER 2025 PART 1: HY…"
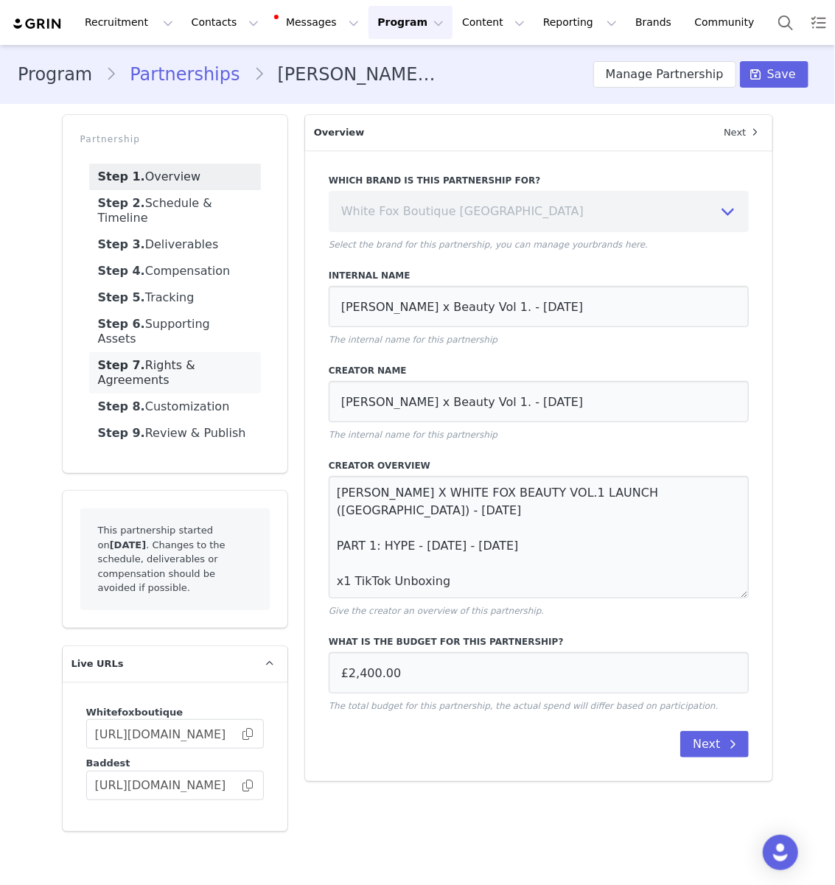
click at [197, 352] on link "Step 7. Rights & Agreements" at bounding box center [175, 372] width 172 height 41
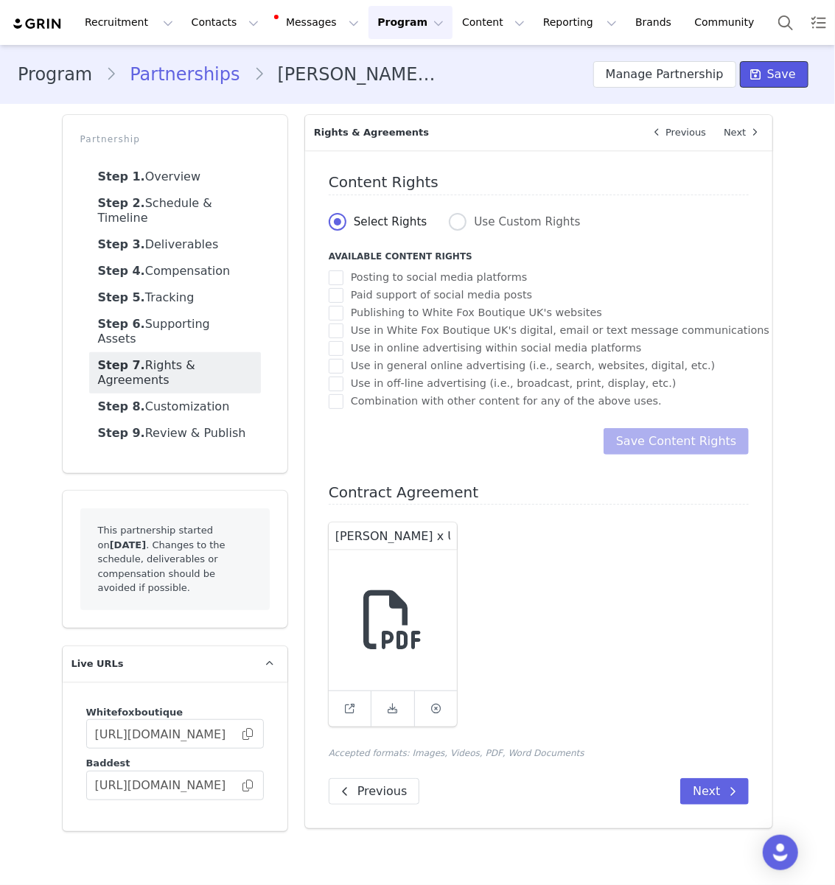
click at [804, 82] on button "Save" at bounding box center [774, 74] width 69 height 27
click at [782, 76] on span "Save" at bounding box center [781, 75] width 29 height 18
click at [769, 29] on button "Search" at bounding box center [785, 22] width 32 height 33
